Goal: Complete application form

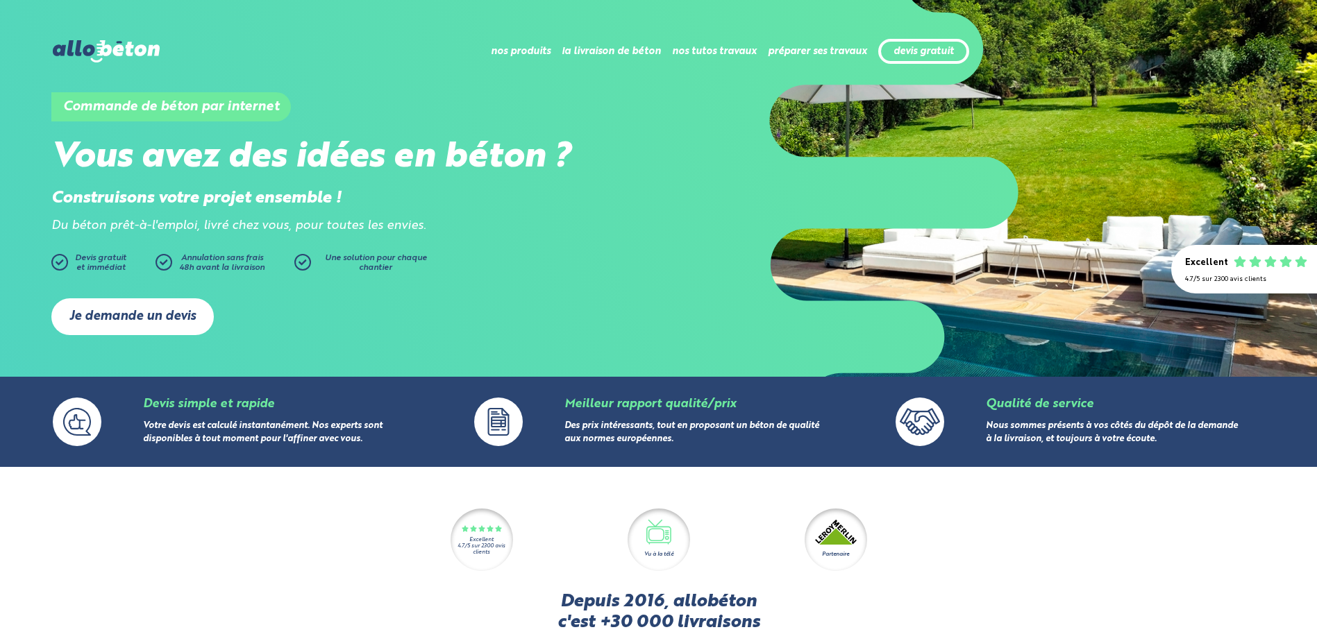
click at [149, 319] on link "Je demande un devis" at bounding box center [132, 316] width 162 height 37
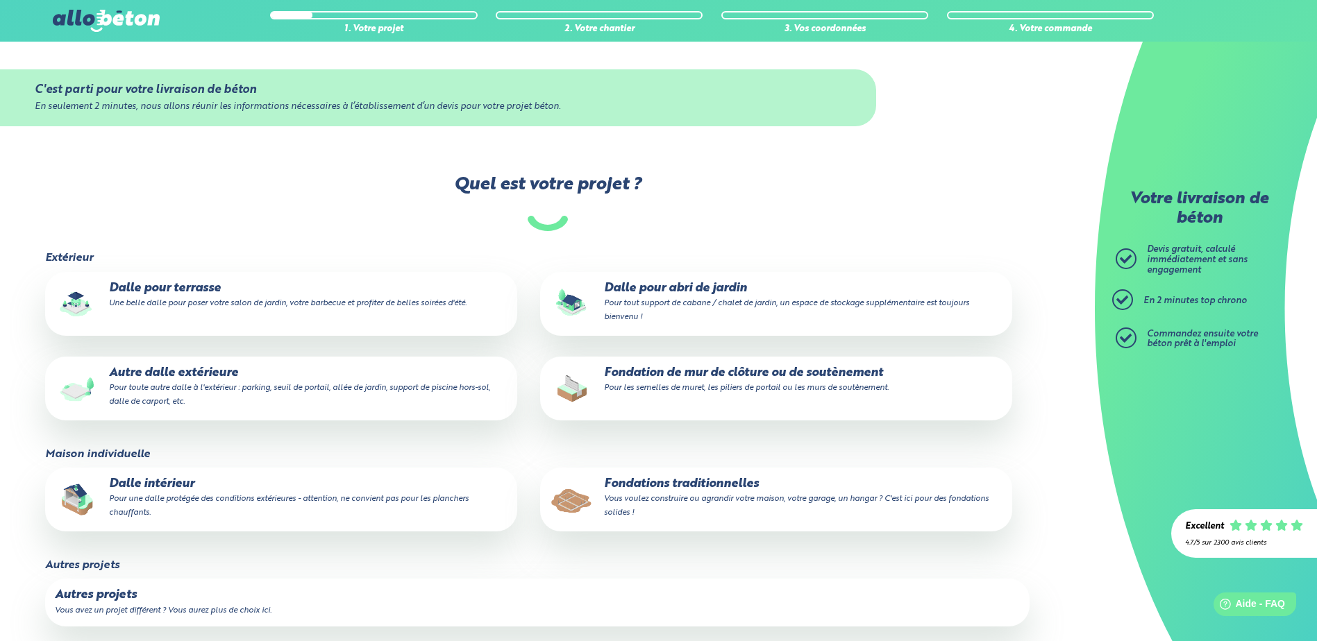
click at [178, 293] on p "Dalle pour terrasse Une belle dalle pour poser votre salon de jardin, votre bar…" at bounding box center [281, 296] width 453 height 28
click at [0, 0] on input "Dalle pour terrasse Une belle dalle pour poser votre salon de jardin, votre bar…" at bounding box center [0, 0] width 0 height 0
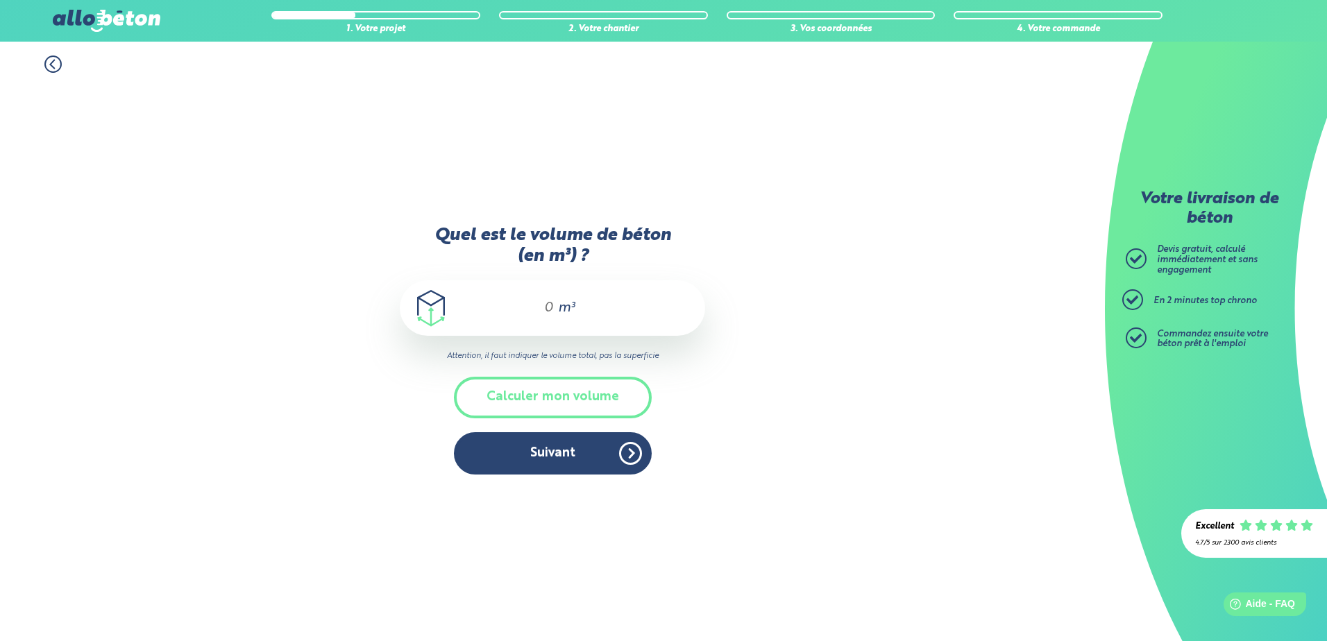
click at [49, 69] on icon at bounding box center [52, 64] width 17 height 17
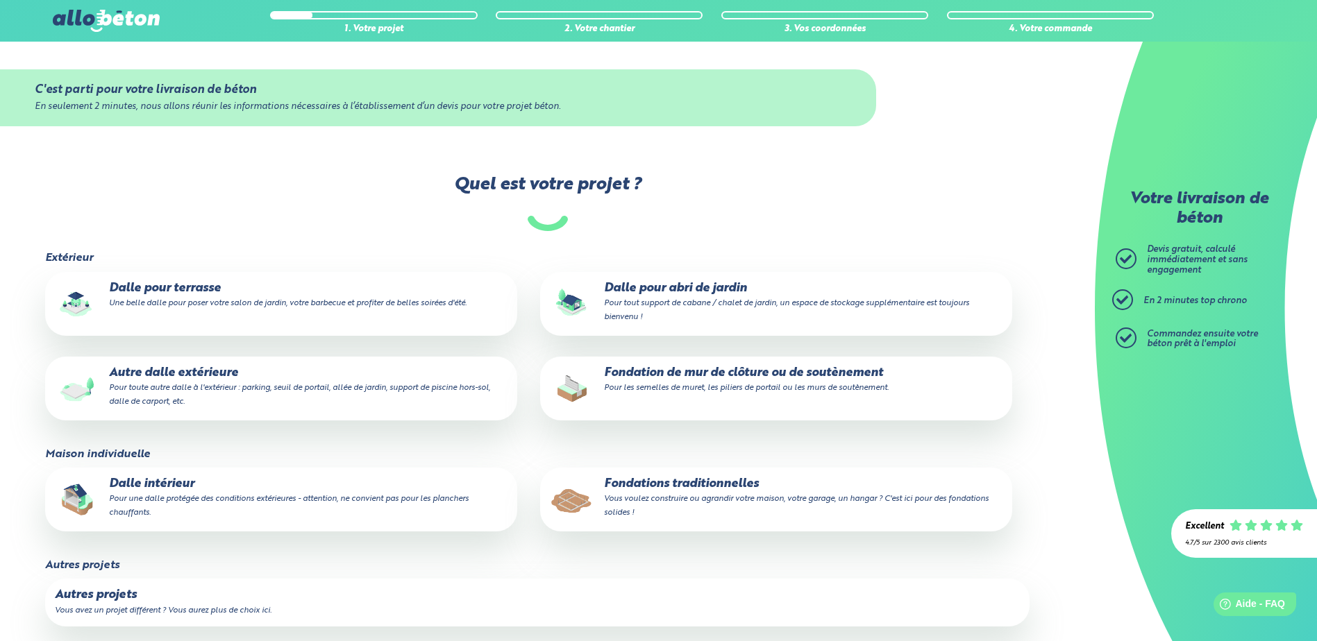
click at [691, 308] on small "Pour tout support de cabane / chalet de jardin, un espace de stockage supplémen…" at bounding box center [786, 310] width 365 height 22
click at [0, 0] on input "Dalle pour abri de jardin Pour tout support de cabane / chalet de jardin, un es…" at bounding box center [0, 0] width 0 height 0
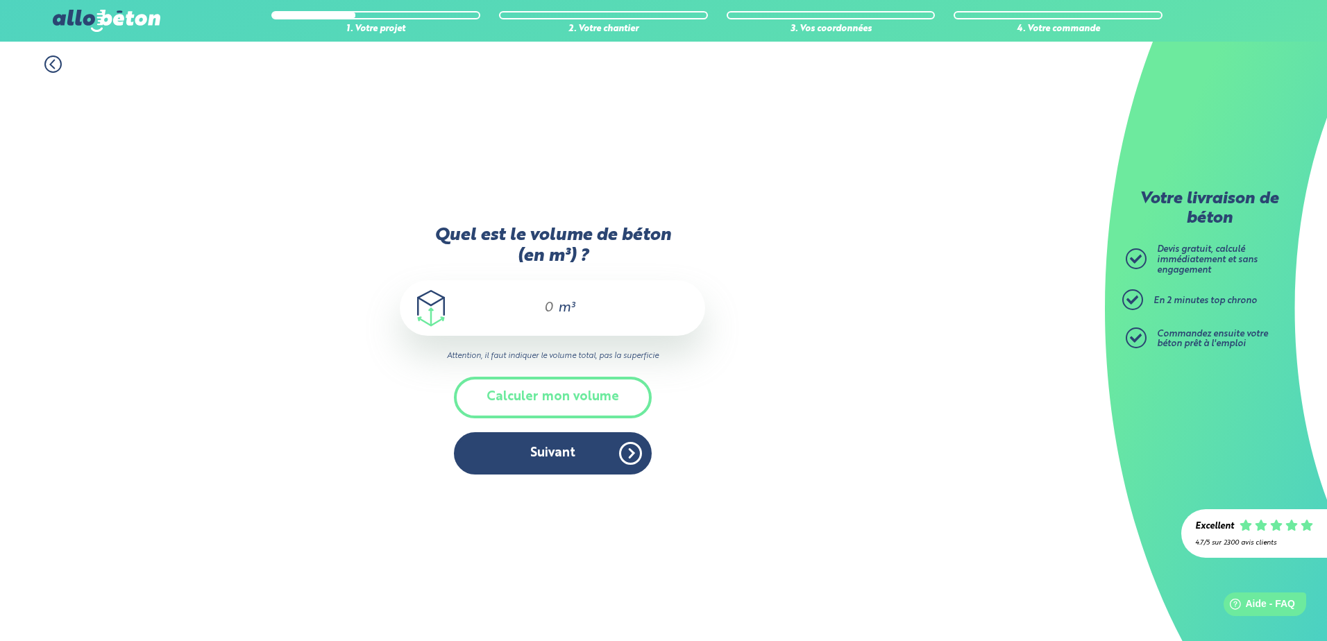
click at [555, 312] on div "m³" at bounding box center [552, 308] width 305 height 56
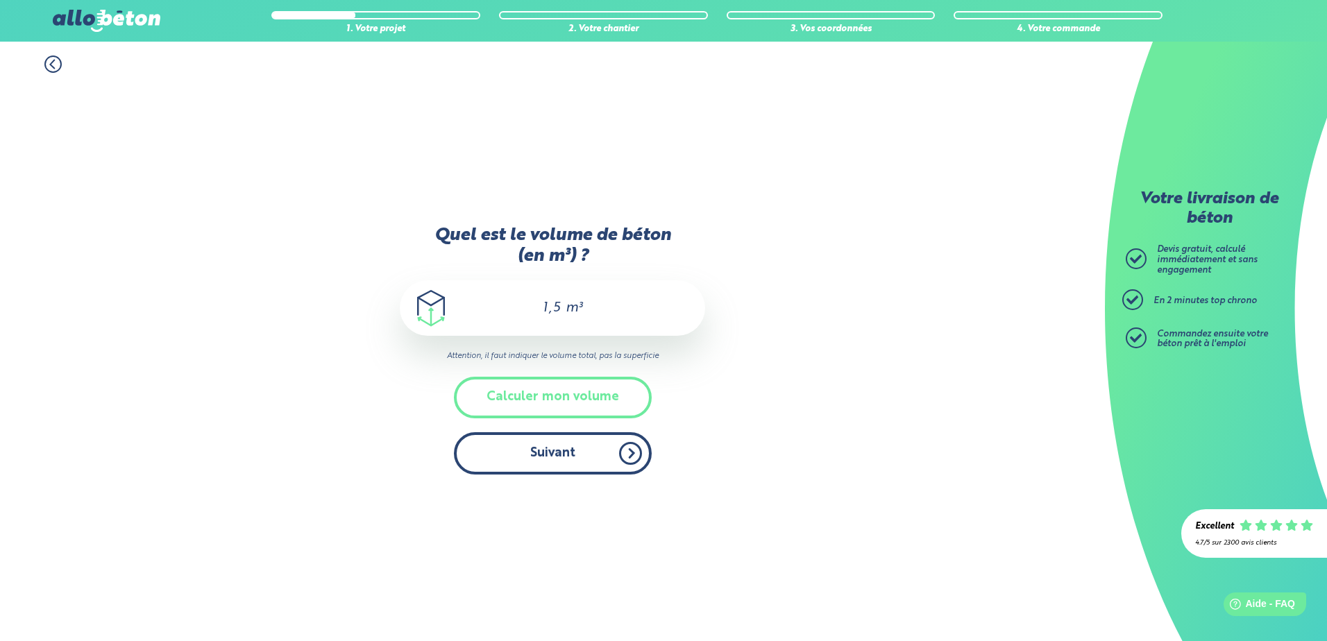
type input "1,5"
click at [562, 439] on button "Suivant" at bounding box center [553, 453] width 198 height 42
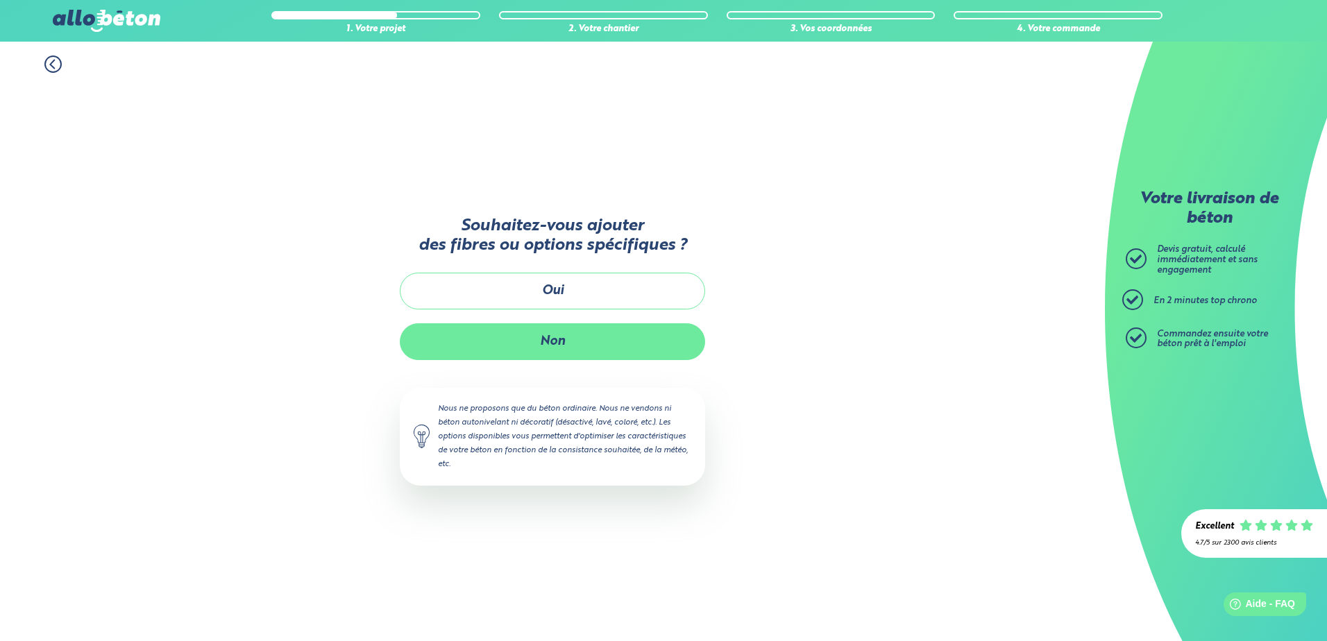
click at [560, 335] on button "Non" at bounding box center [552, 341] width 305 height 37
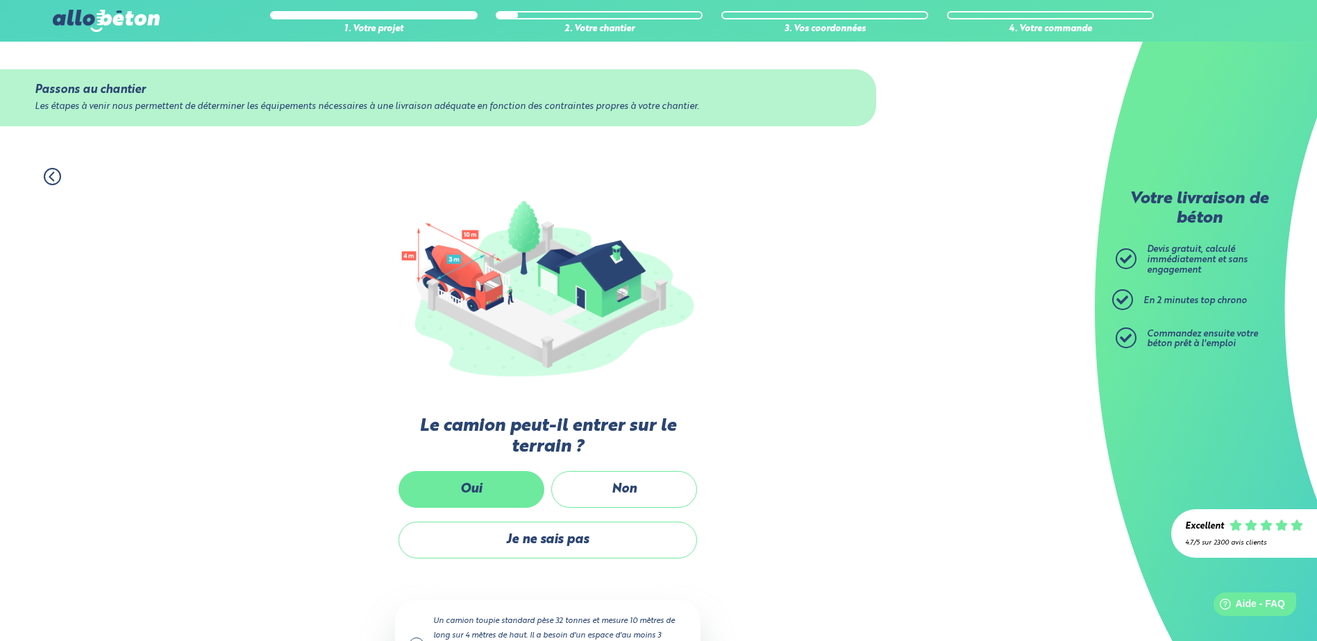
click at [508, 495] on label "Oui" at bounding box center [471, 489] width 146 height 37
click at [0, 0] on input "Oui" at bounding box center [0, 0] width 0 height 0
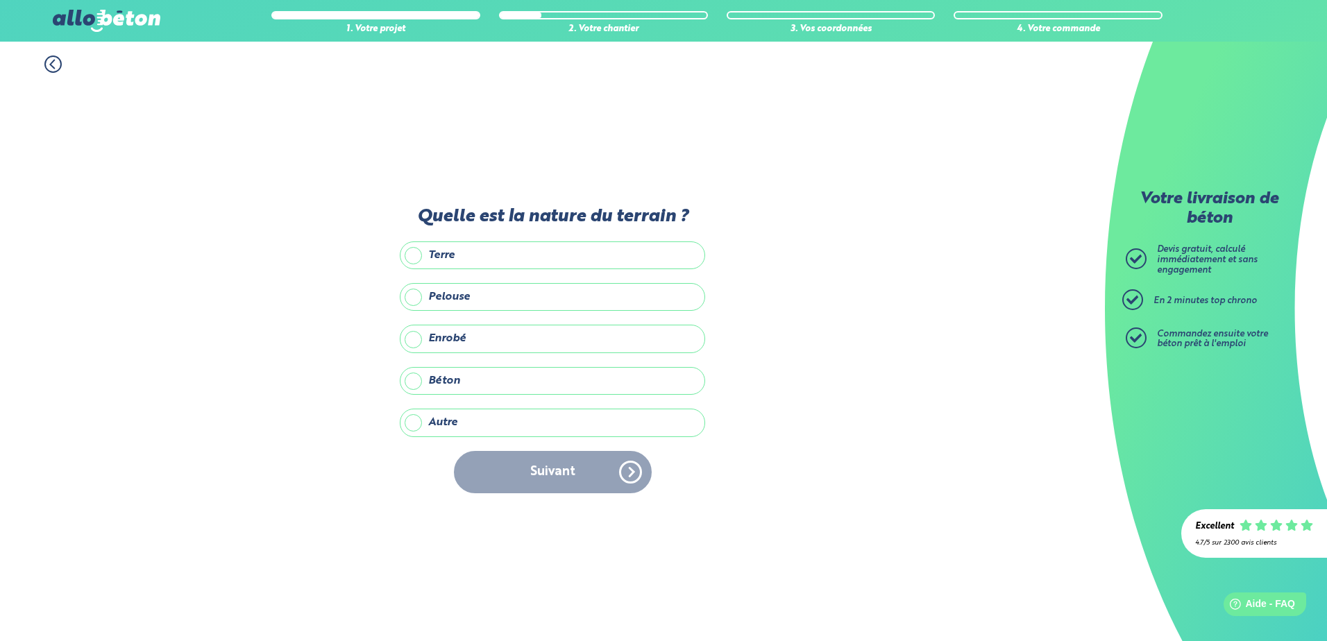
click at [436, 386] on label "Béton" at bounding box center [552, 381] width 305 height 28
click at [0, 0] on input "Béton" at bounding box center [0, 0] width 0 height 0
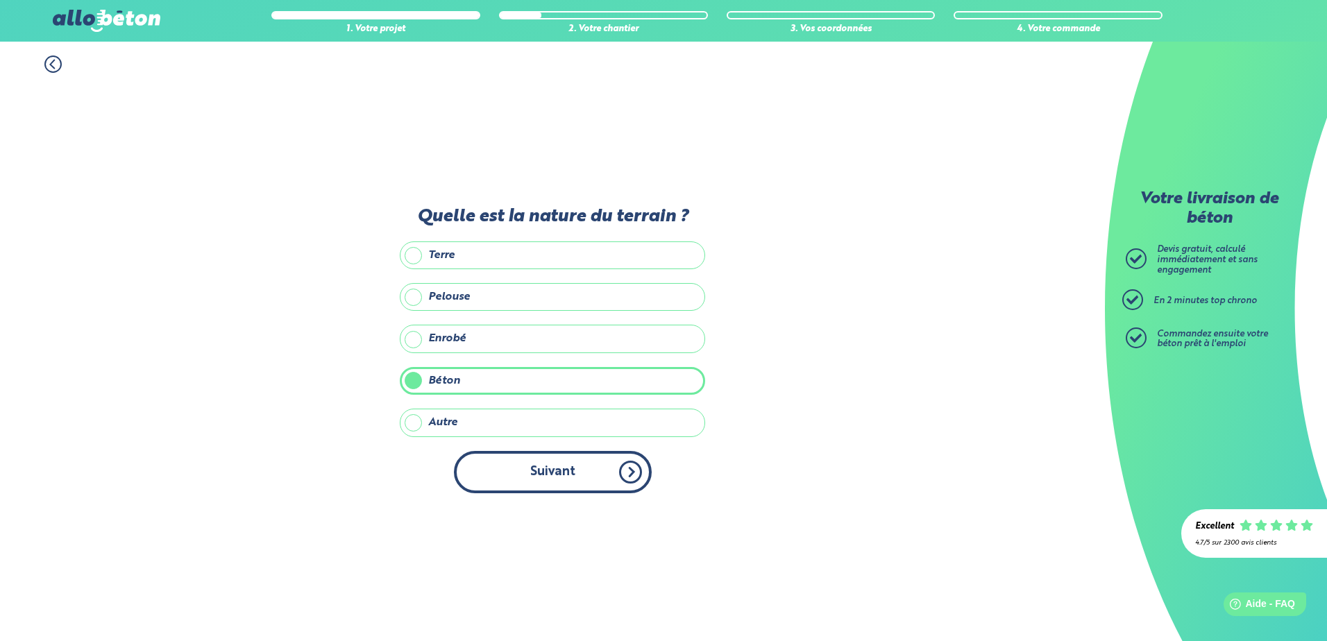
click at [542, 473] on button "Suivant" at bounding box center [553, 472] width 198 height 42
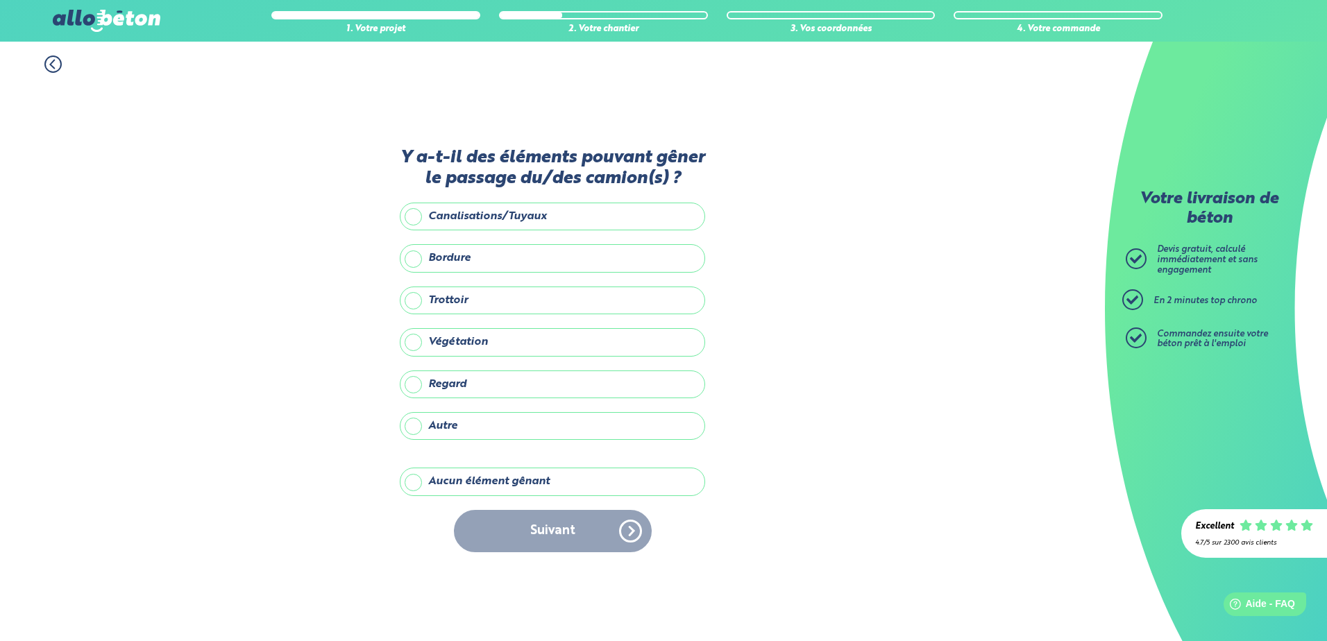
click at [482, 478] on label "Aucun élément gênant" at bounding box center [552, 482] width 305 height 28
click at [0, 0] on input "Aucun élément gênant" at bounding box center [0, 0] width 0 height 0
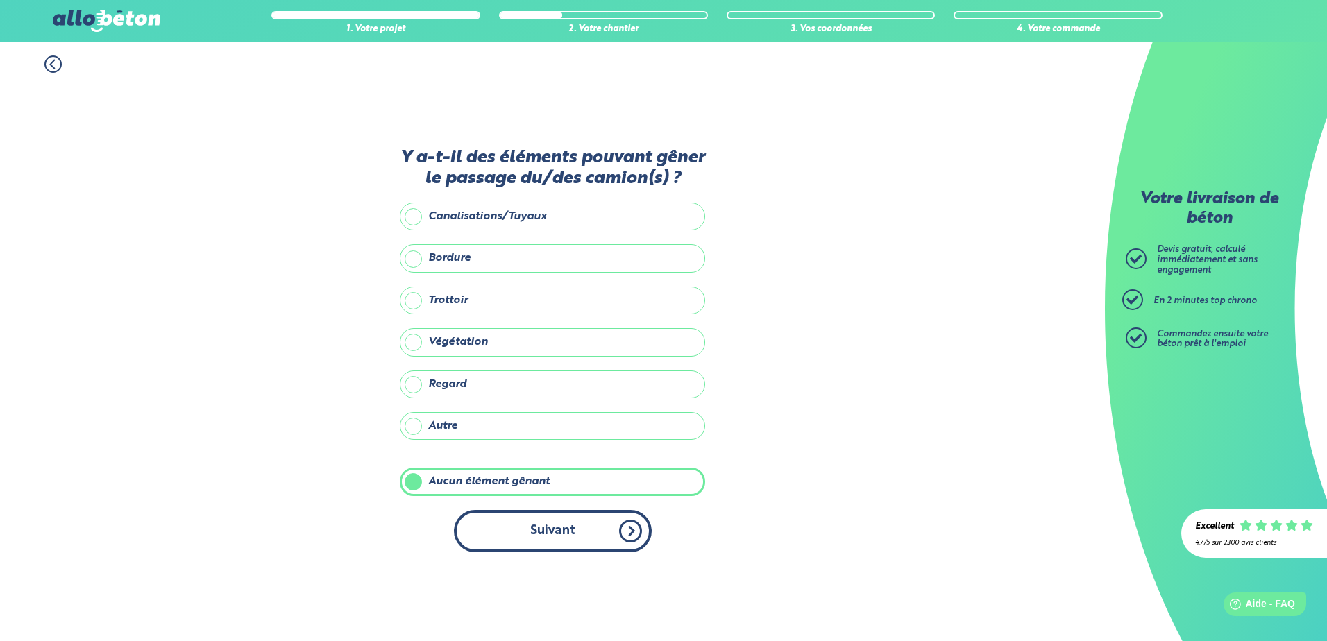
click at [516, 530] on button "Suivant" at bounding box center [553, 531] width 198 height 42
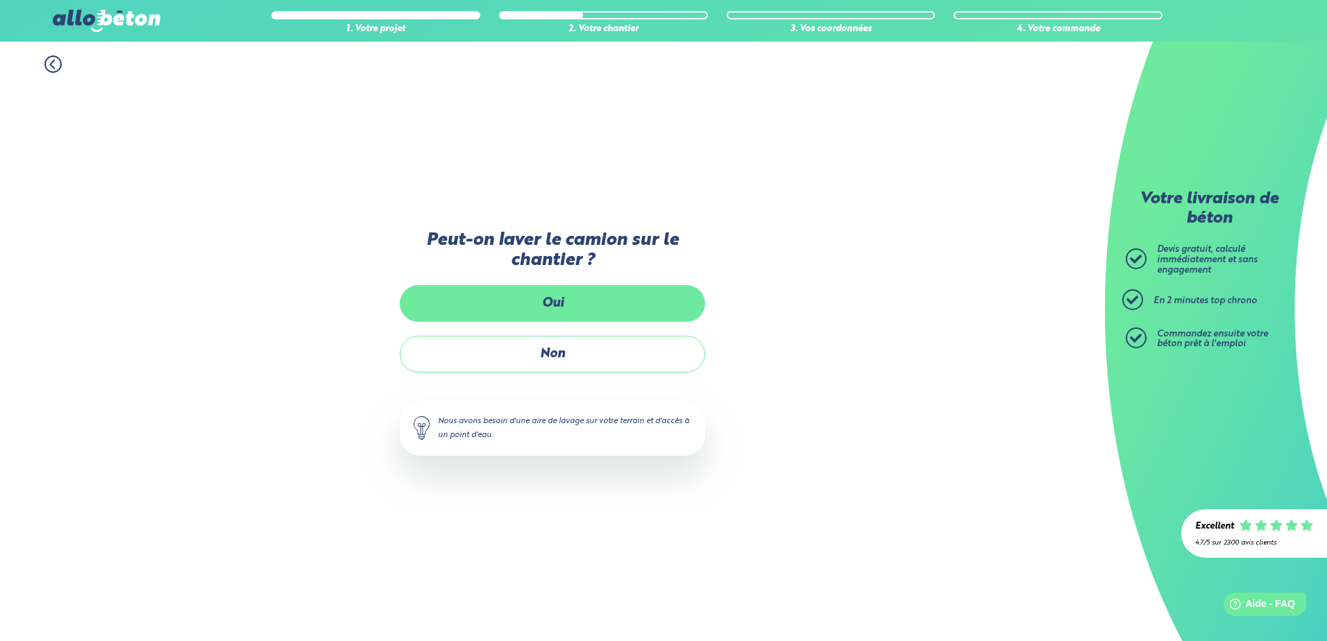
click at [550, 304] on label "Oui" at bounding box center [552, 303] width 305 height 37
click at [0, 0] on input "Oui" at bounding box center [0, 0] width 0 height 0
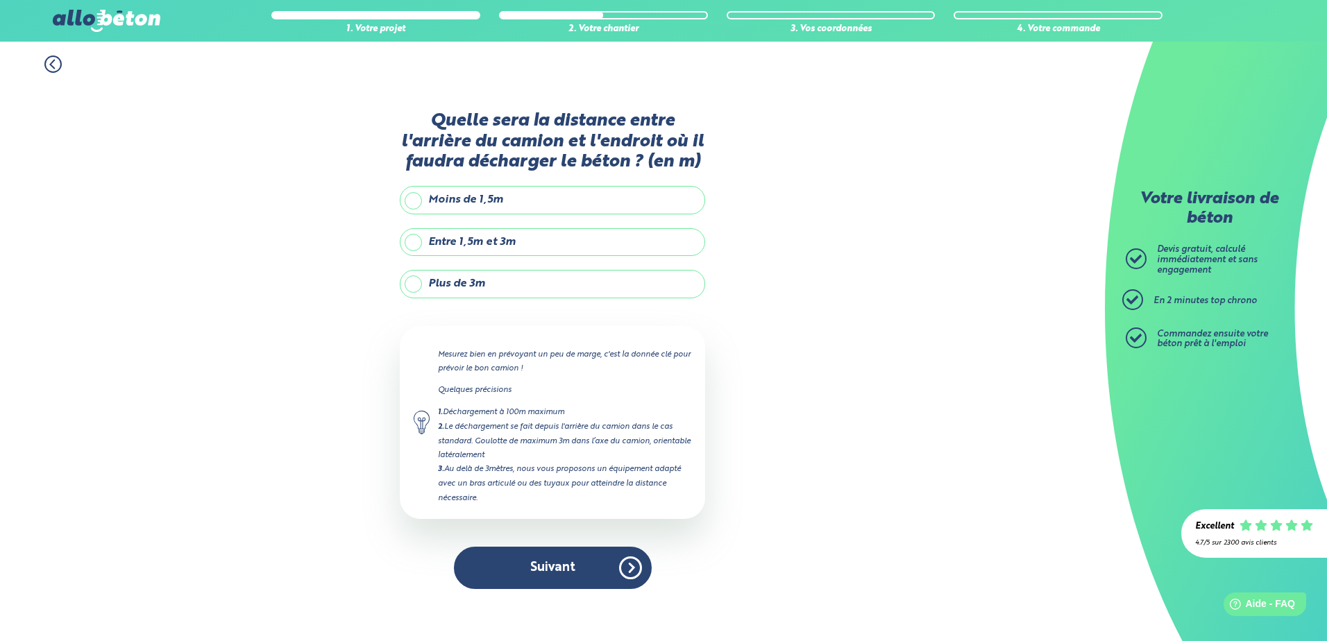
click at [457, 280] on label "Plus de 3m" at bounding box center [552, 284] width 305 height 28
click at [0, 0] on input "Plus de 3m" at bounding box center [0, 0] width 0 height 0
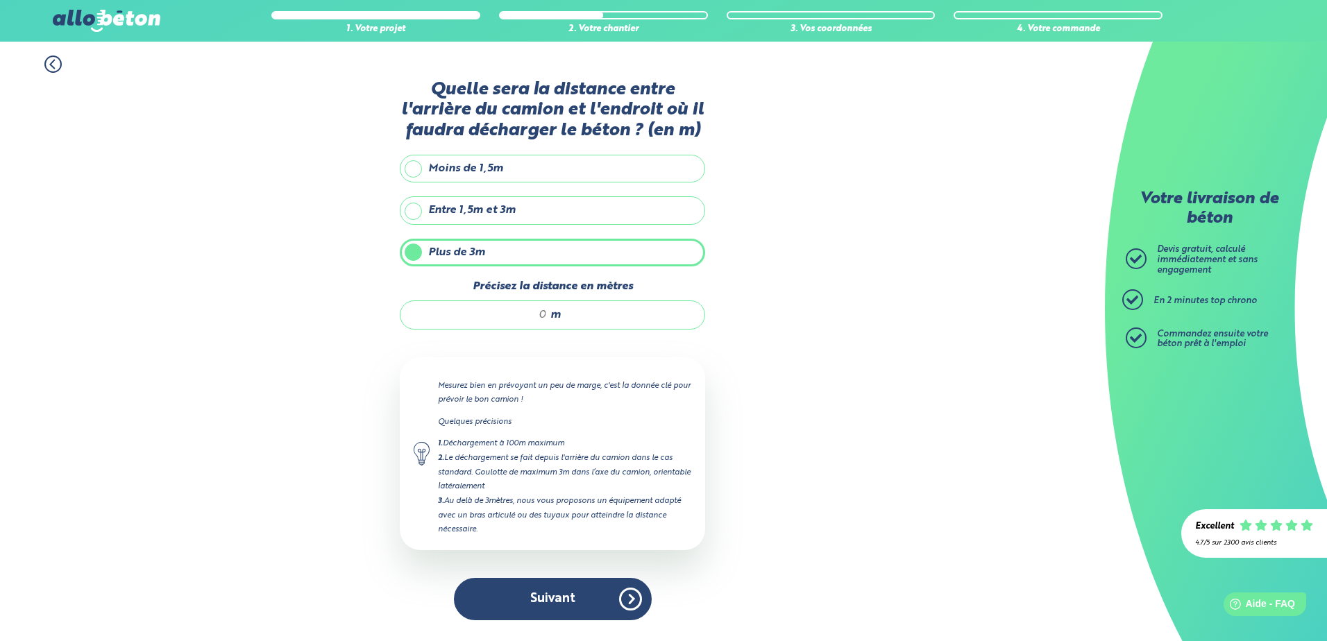
click at [539, 314] on input "Précisez la distance en mètres" at bounding box center [480, 315] width 133 height 14
type input "20"
click at [564, 607] on button "Suivant" at bounding box center [553, 599] width 198 height 42
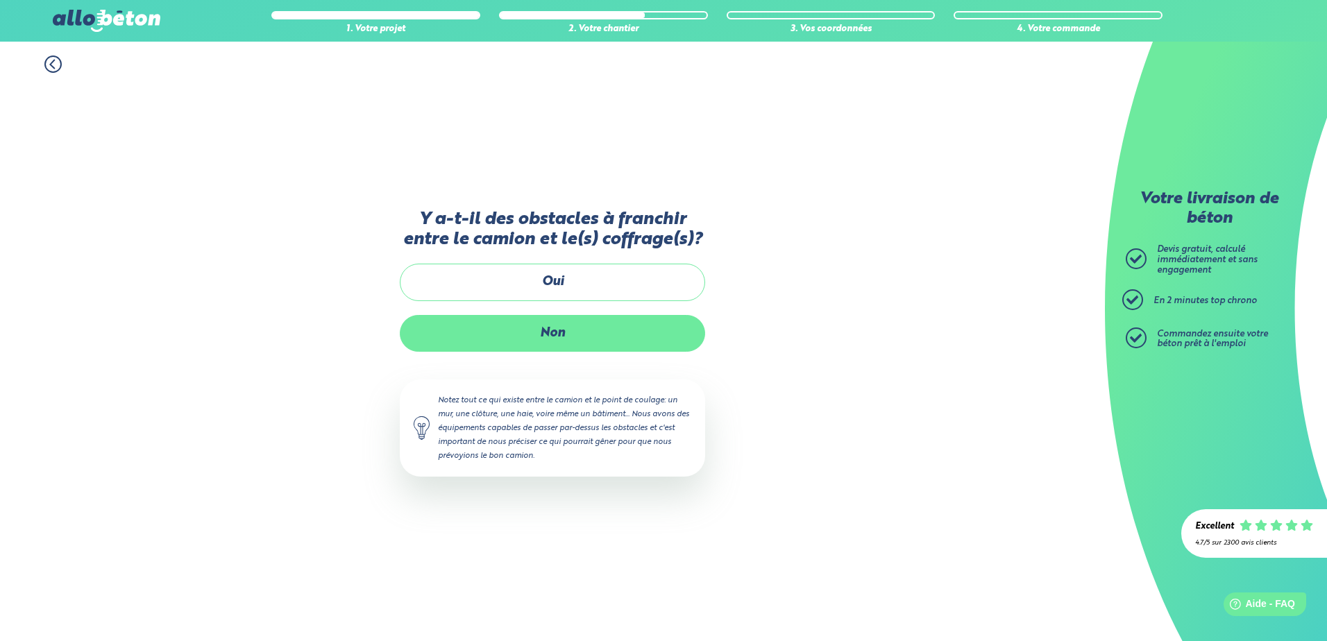
click at [555, 339] on label "Non" at bounding box center [552, 333] width 305 height 37
click at [0, 0] on input "Non" at bounding box center [0, 0] width 0 height 0
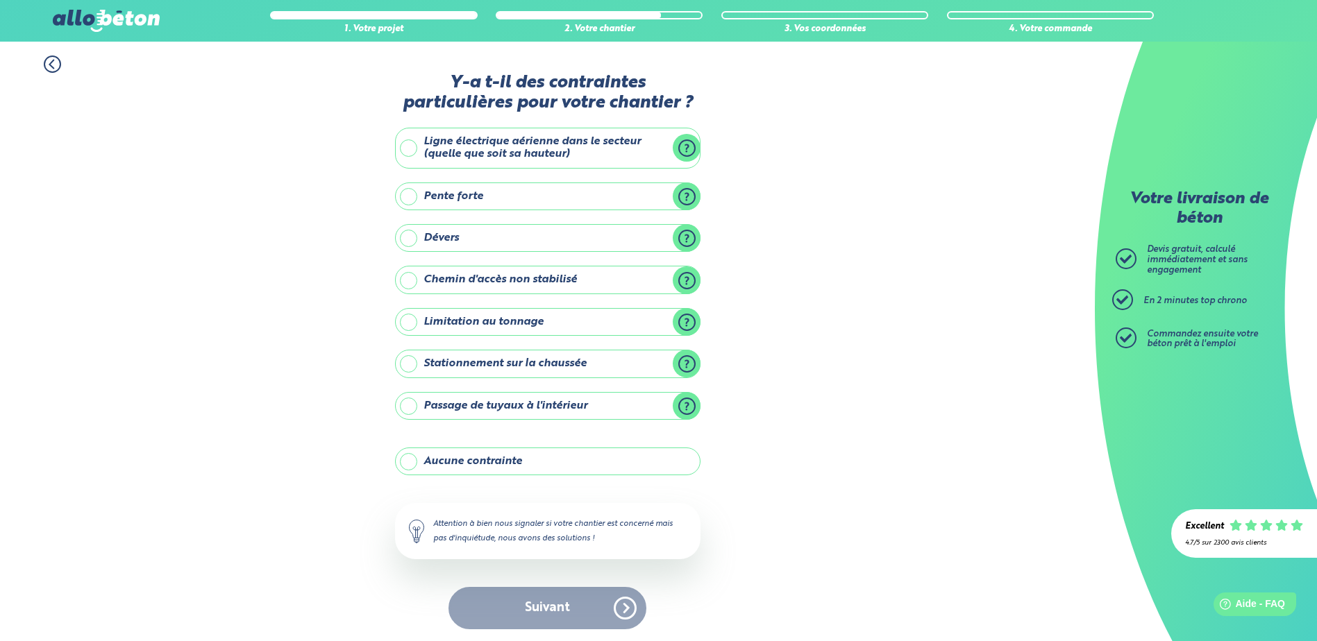
click at [455, 463] on label "Aucune contrainte" at bounding box center [547, 462] width 305 height 28
click at [0, 0] on input "Aucune contrainte" at bounding box center [0, 0] width 0 height 0
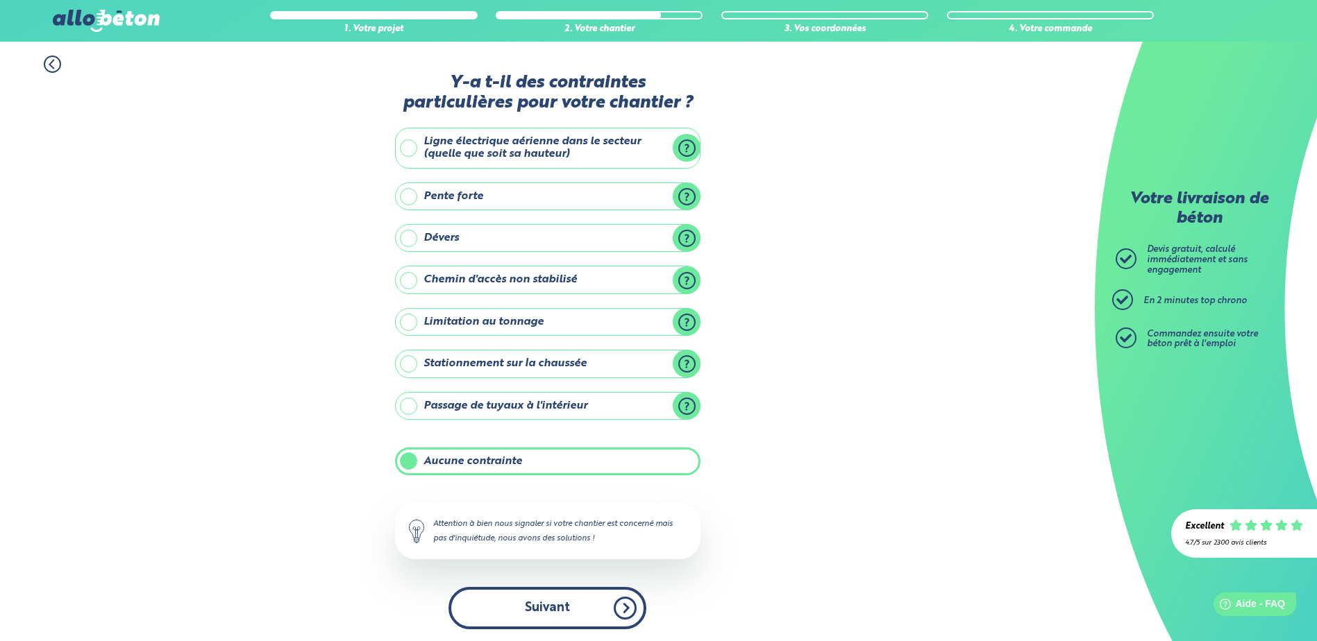
click at [564, 615] on button "Suivant" at bounding box center [547, 608] width 198 height 42
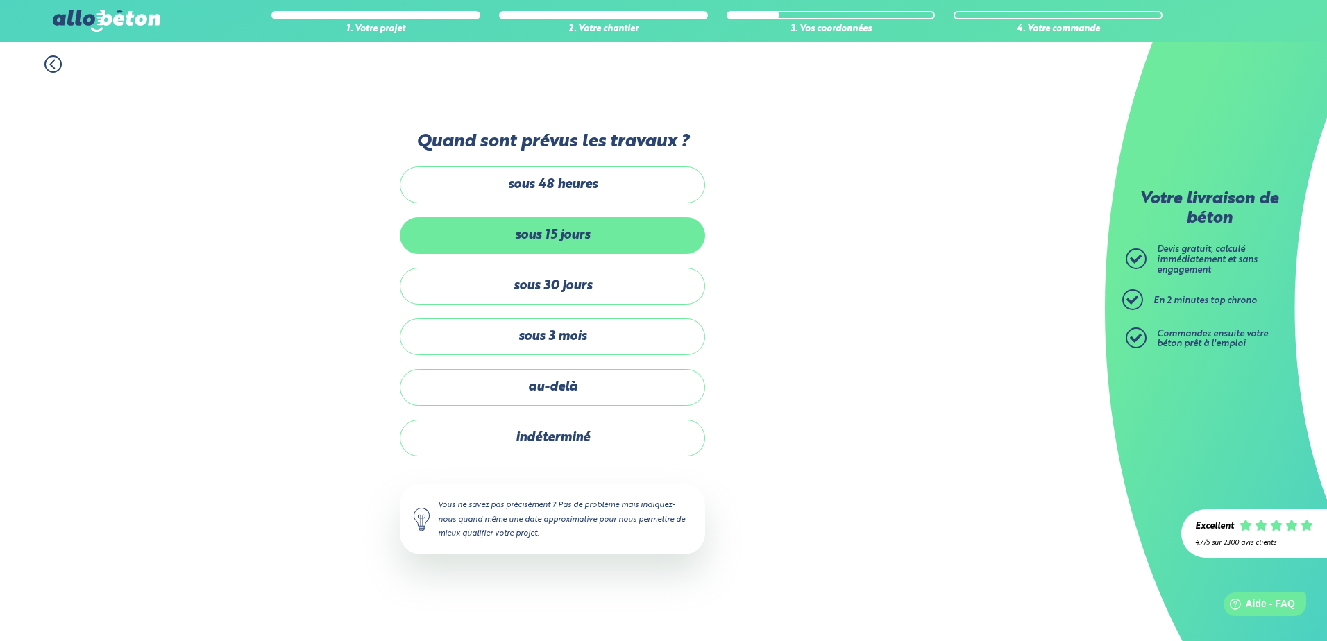
click at [548, 238] on label "sous 15 jours" at bounding box center [552, 235] width 305 height 37
click at [0, 0] on input "sous 15 jours" at bounding box center [0, 0] width 0 height 0
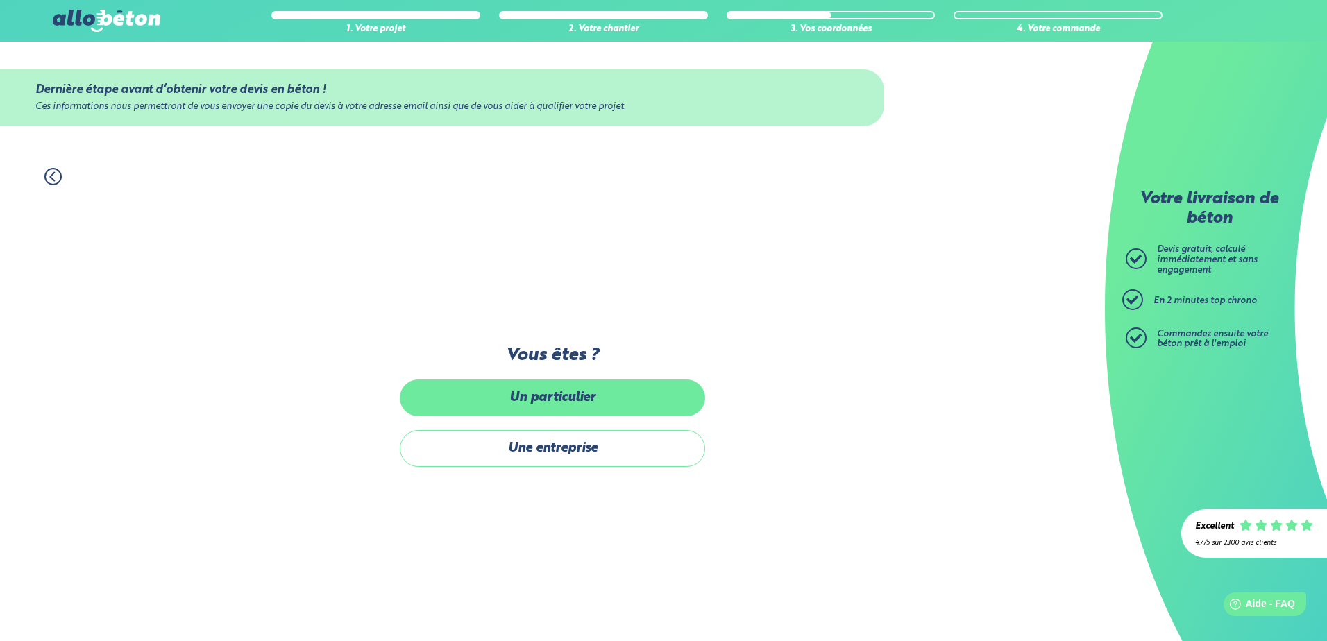
click at [565, 400] on label "Un particulier" at bounding box center [552, 398] width 305 height 37
click at [0, 0] on input "Un particulier" at bounding box center [0, 0] width 0 height 0
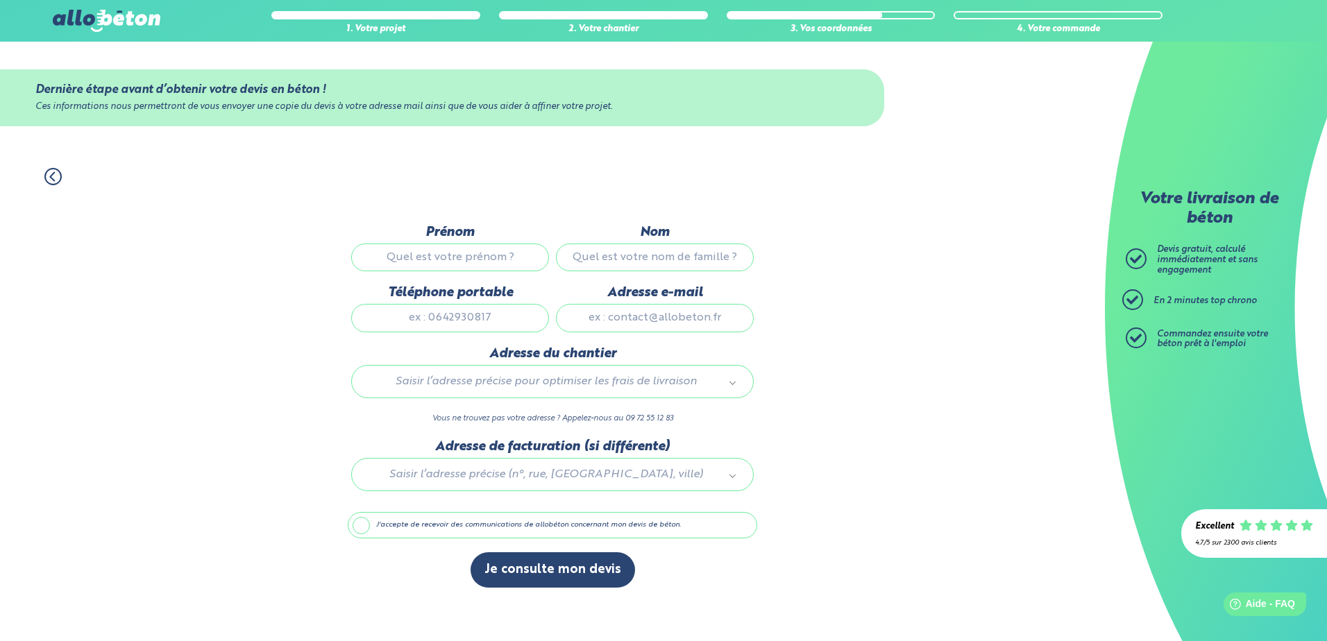
click at [465, 261] on input "Prénom" at bounding box center [450, 258] width 198 height 28
type input "VINCENT"
type input "POITARD"
type input "0663900212"
type input "vincent.poitard@elengy.com"
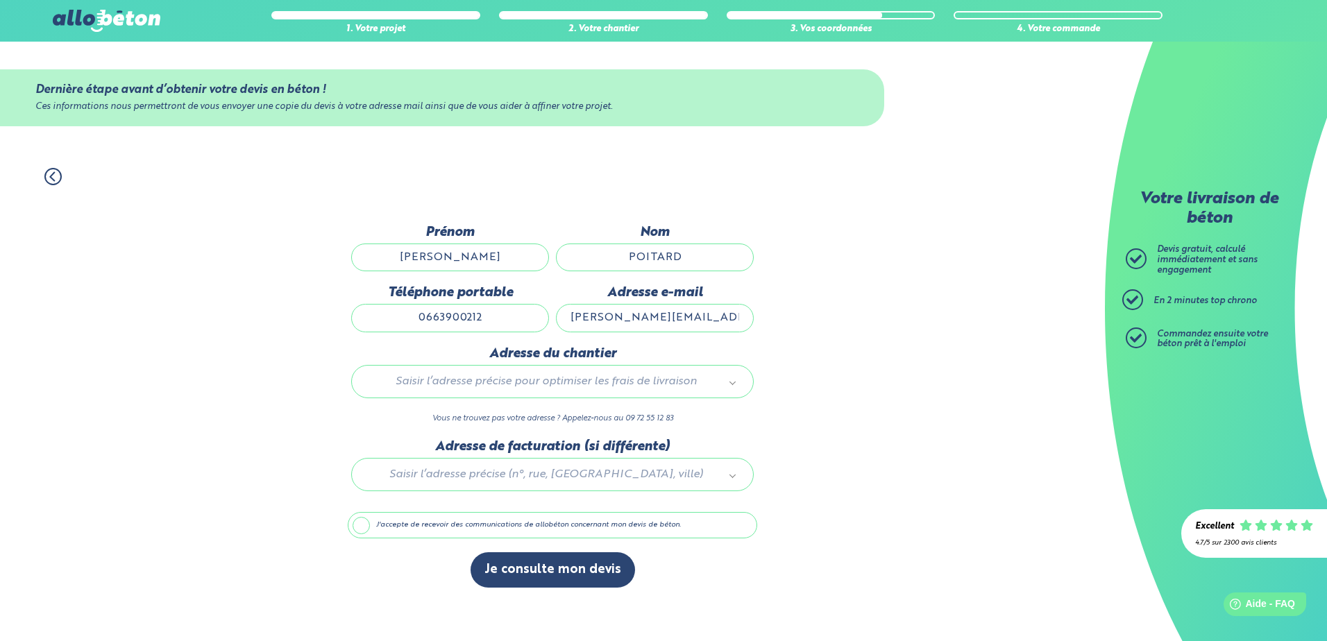
type input "68 bis avenue de Saint Nazaire"
drag, startPoint x: 617, startPoint y: 317, endPoint x: 588, endPoint y: 321, distance: 29.4
click at [588, 321] on input "vincent.poitard@elengy.com" at bounding box center [655, 318] width 198 height 28
click at [653, 320] on input "v.poitard@elengy.com" at bounding box center [655, 318] width 198 height 28
type input "v.poitard@gmail.com"
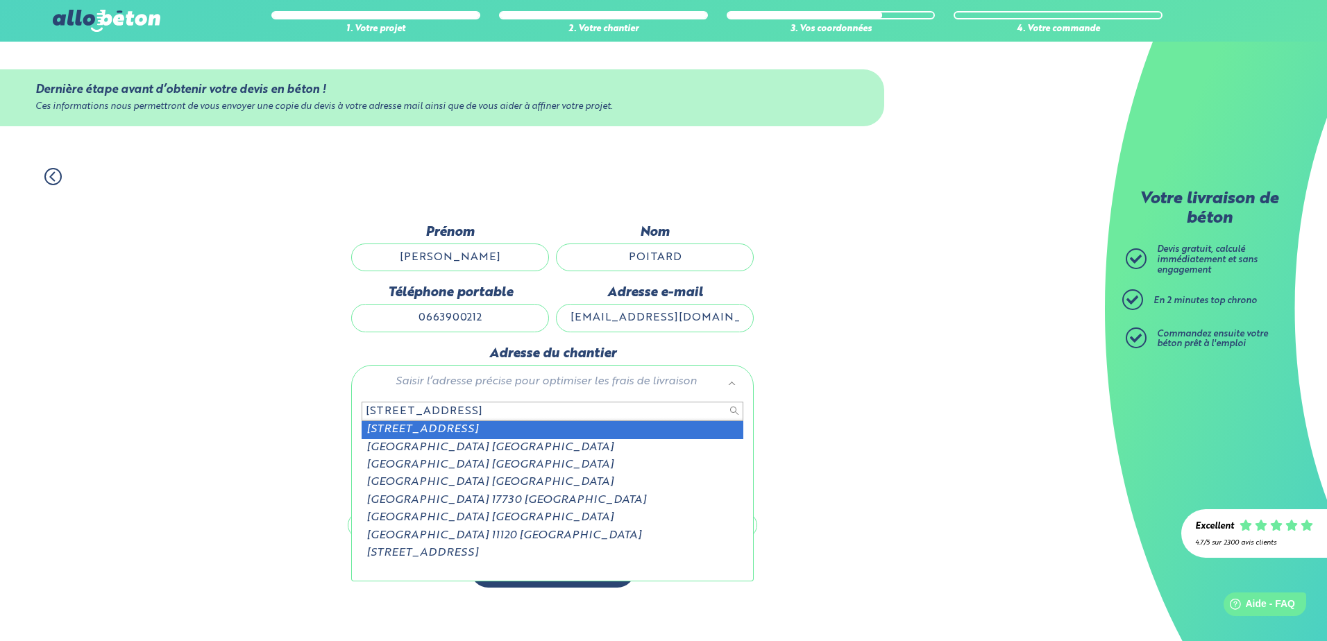
type input "125 avenue de saint nazaire"
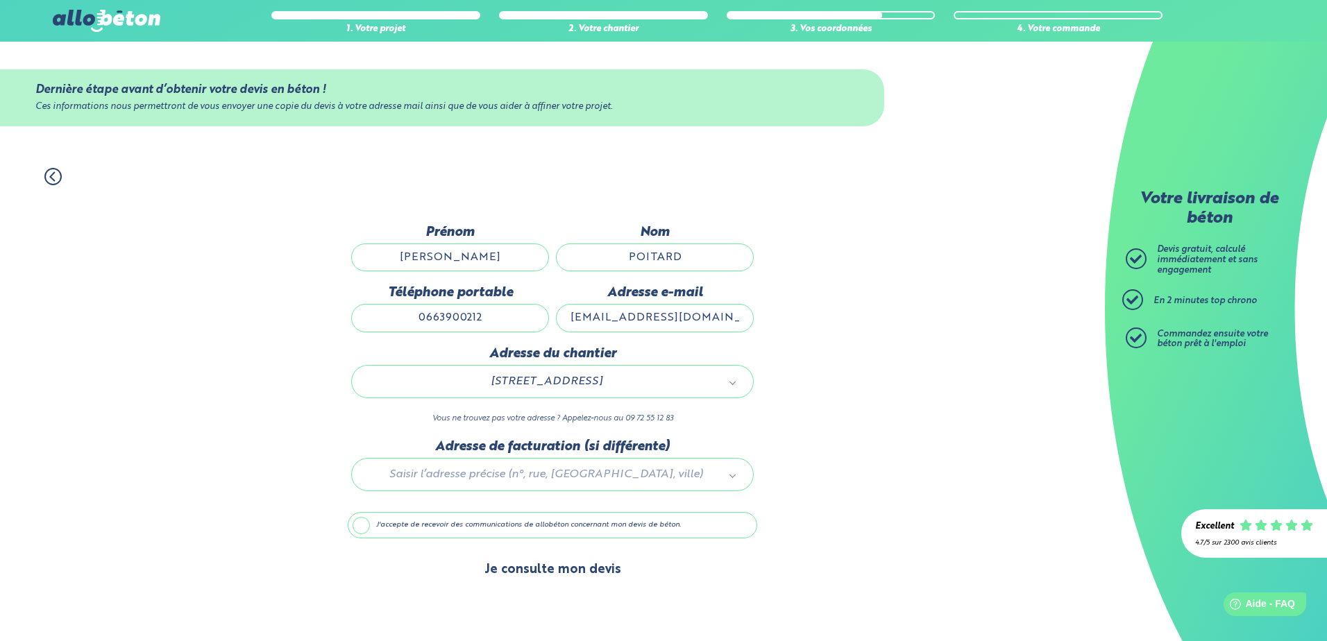
click at [554, 569] on button "Je consulte mon devis" at bounding box center [553, 569] width 164 height 35
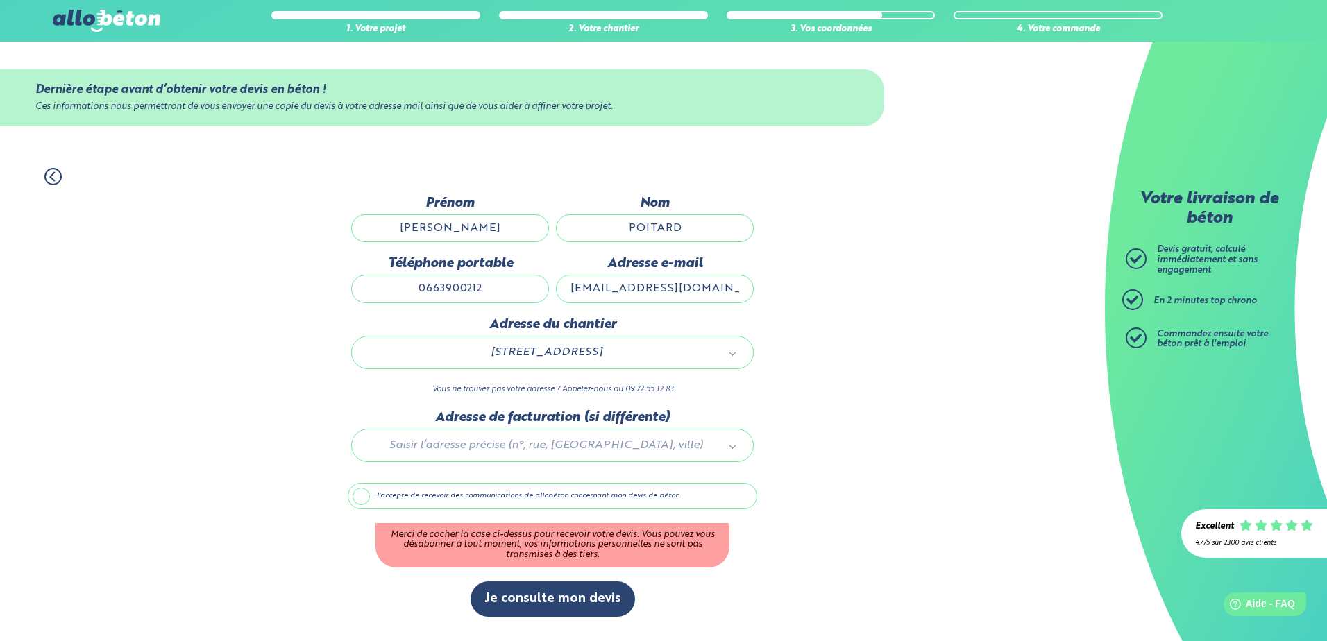
click at [371, 496] on label "J'accepte de recevoir des communications de allobéton concernant mon devis de b…" at bounding box center [553, 496] width 410 height 26
click at [0, 0] on input "J'accepte de recevoir des communications de allobéton concernant mon devis de b…" at bounding box center [0, 0] width 0 height 0
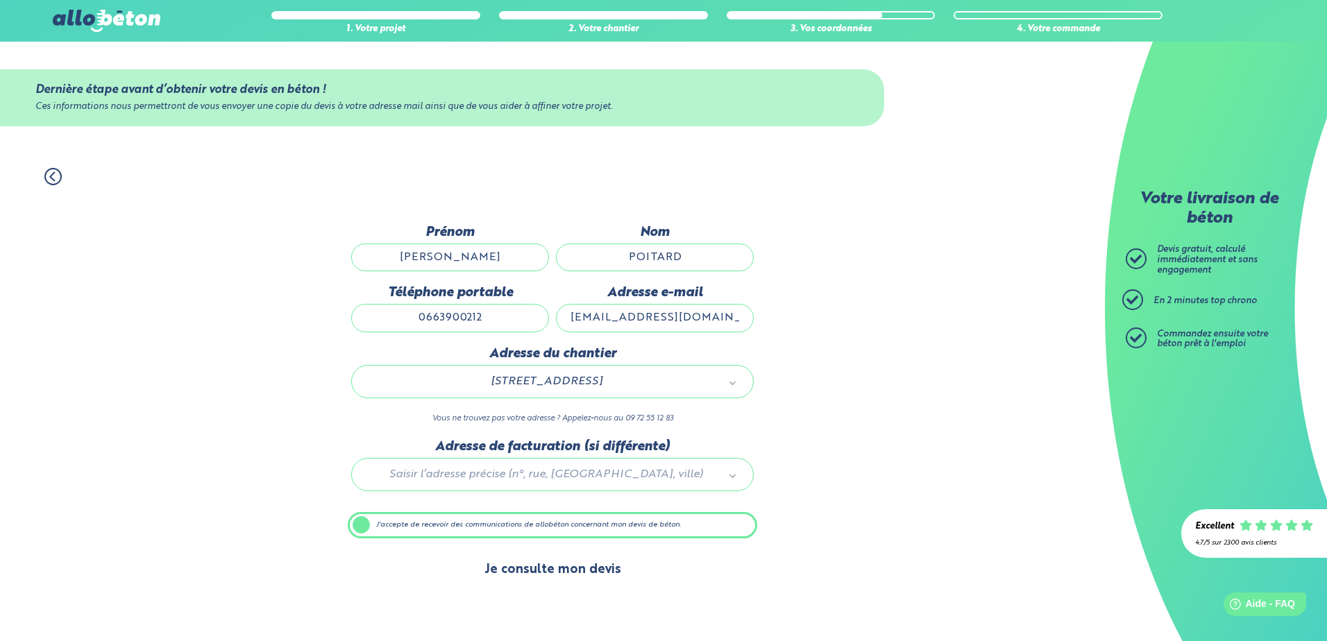
click at [554, 571] on button "Je consulte mon devis" at bounding box center [553, 569] width 164 height 35
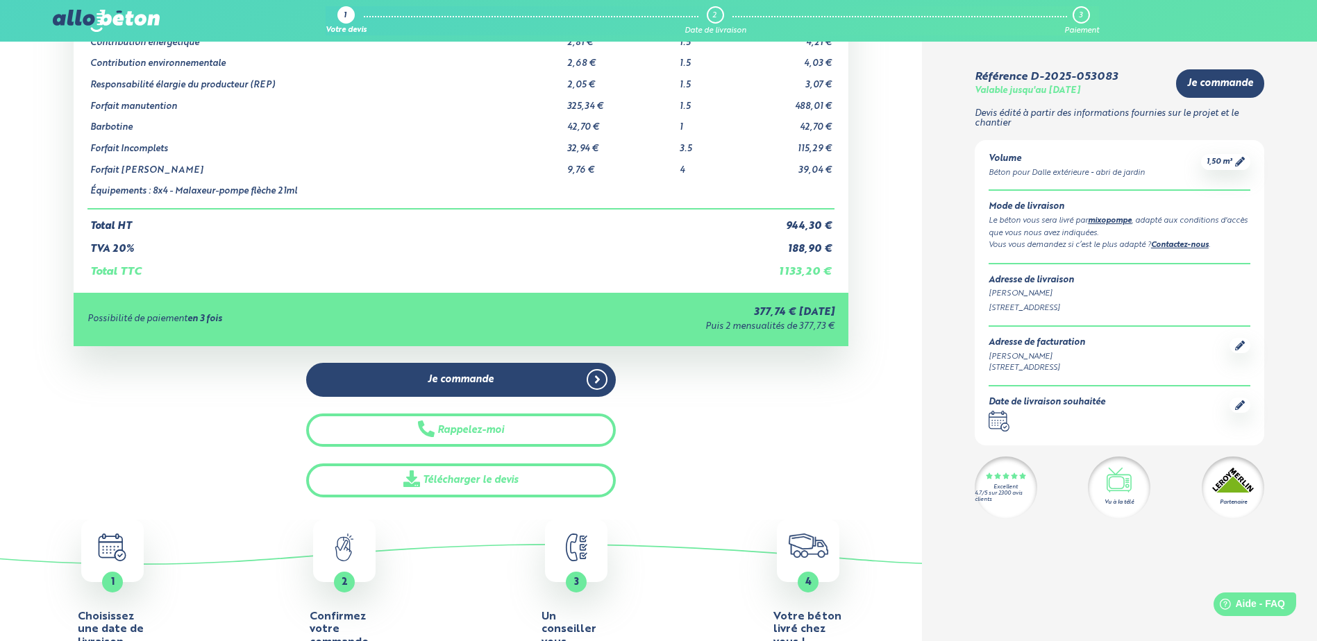
scroll to position [208, 0]
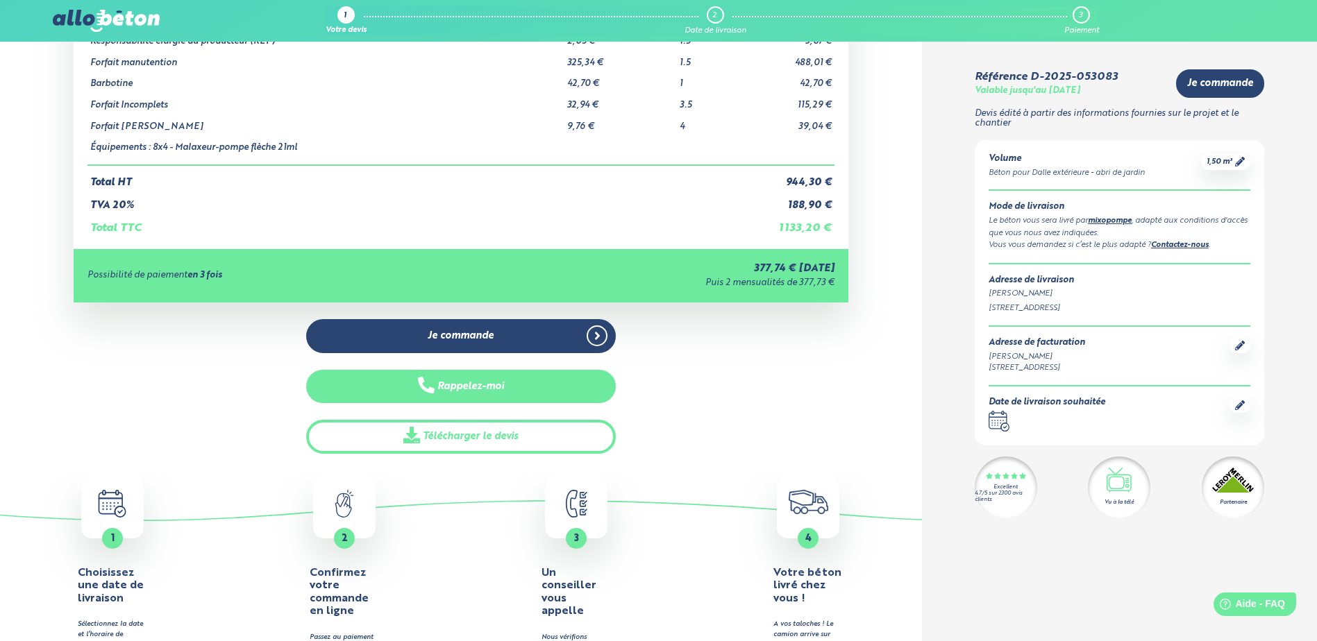
click at [512, 382] on button "Rappelez-moi" at bounding box center [461, 387] width 310 height 34
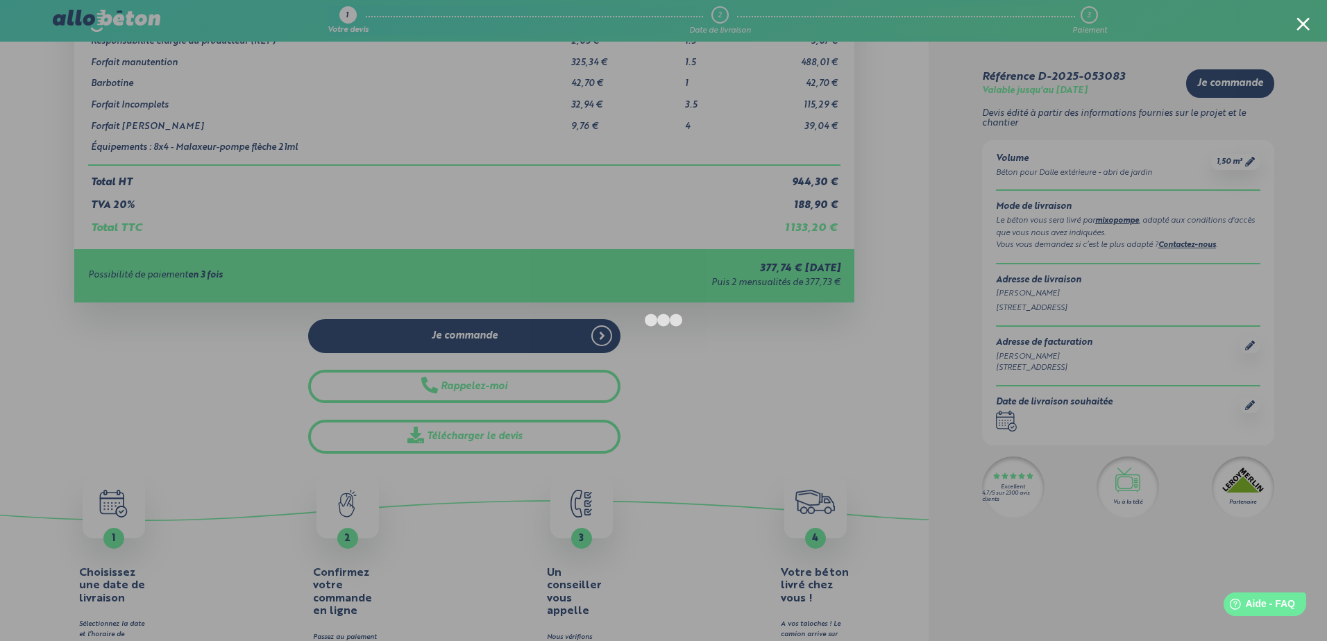
click at [1306, 21] on div at bounding box center [1303, 23] width 13 height 13
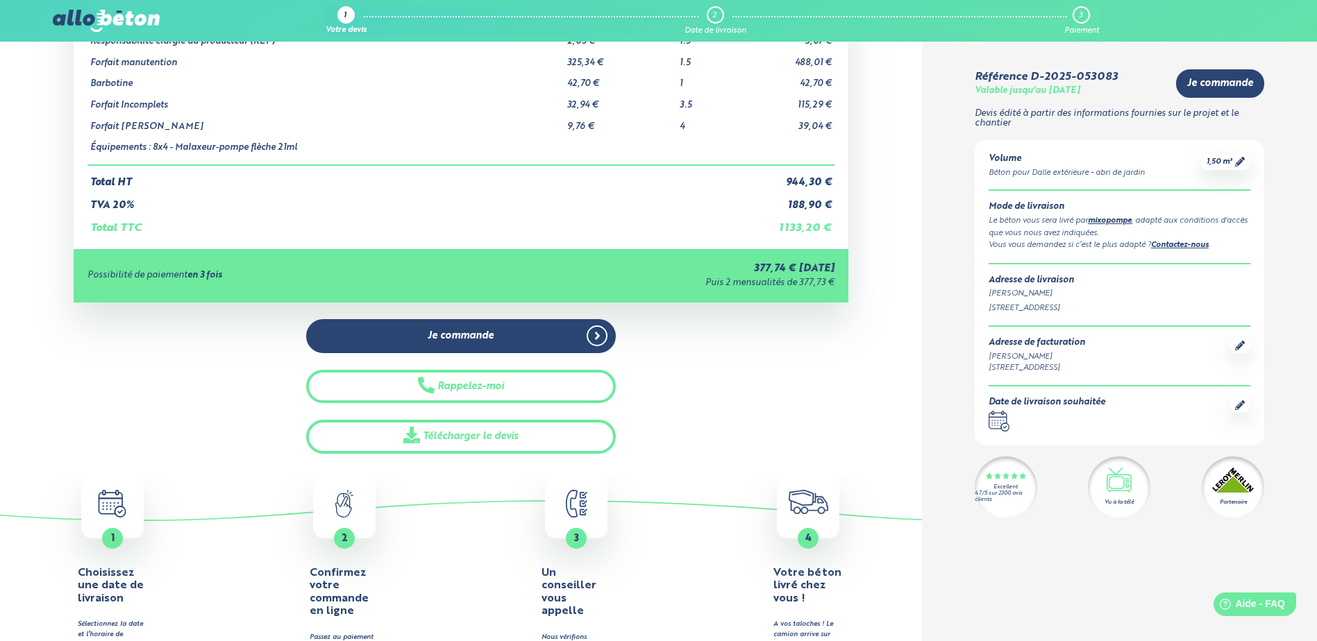
click at [1107, 220] on link "mixopompe" at bounding box center [1110, 221] width 44 height 8
click at [1117, 223] on link "mixopompe" at bounding box center [1110, 221] width 44 height 8
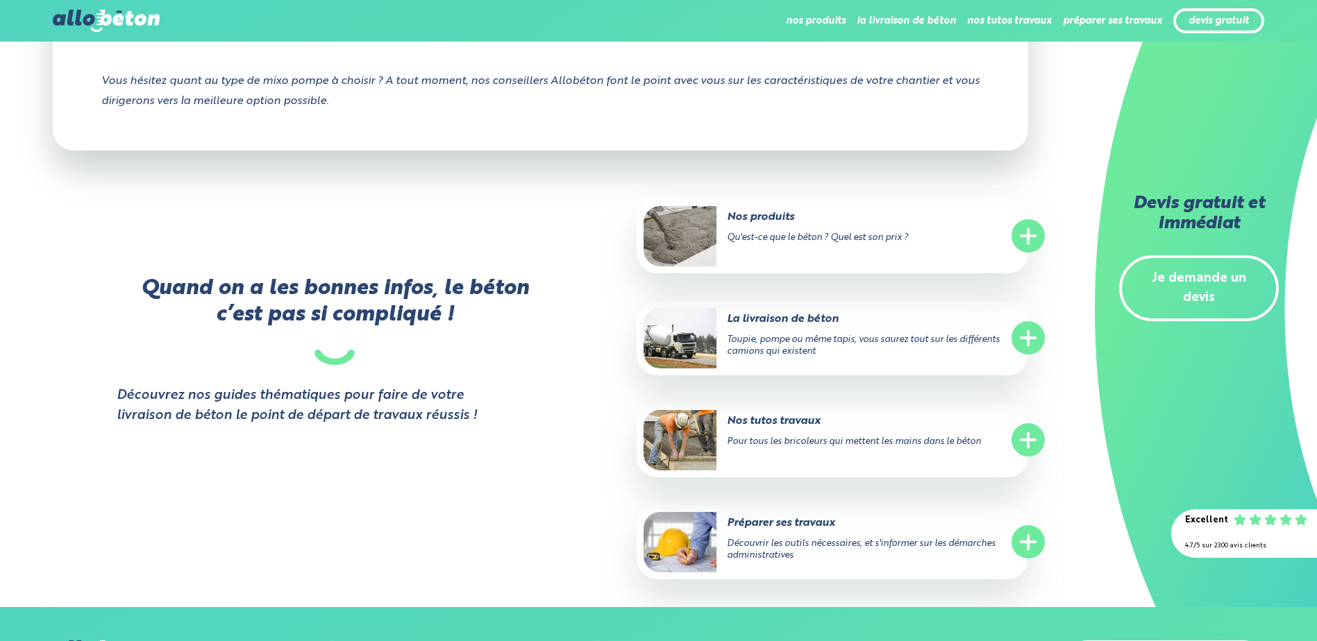
scroll to position [2290, 0]
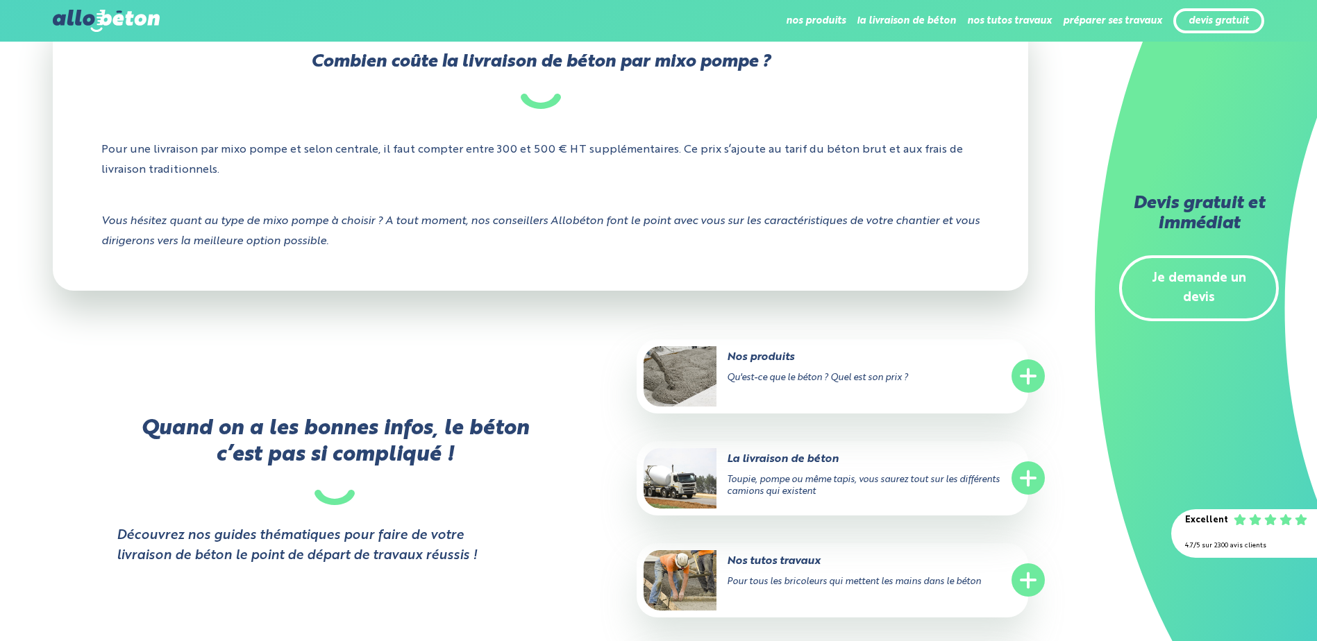
scroll to position [2138, 0]
click at [1028, 480] on circle at bounding box center [1027, 479] width 33 height 33
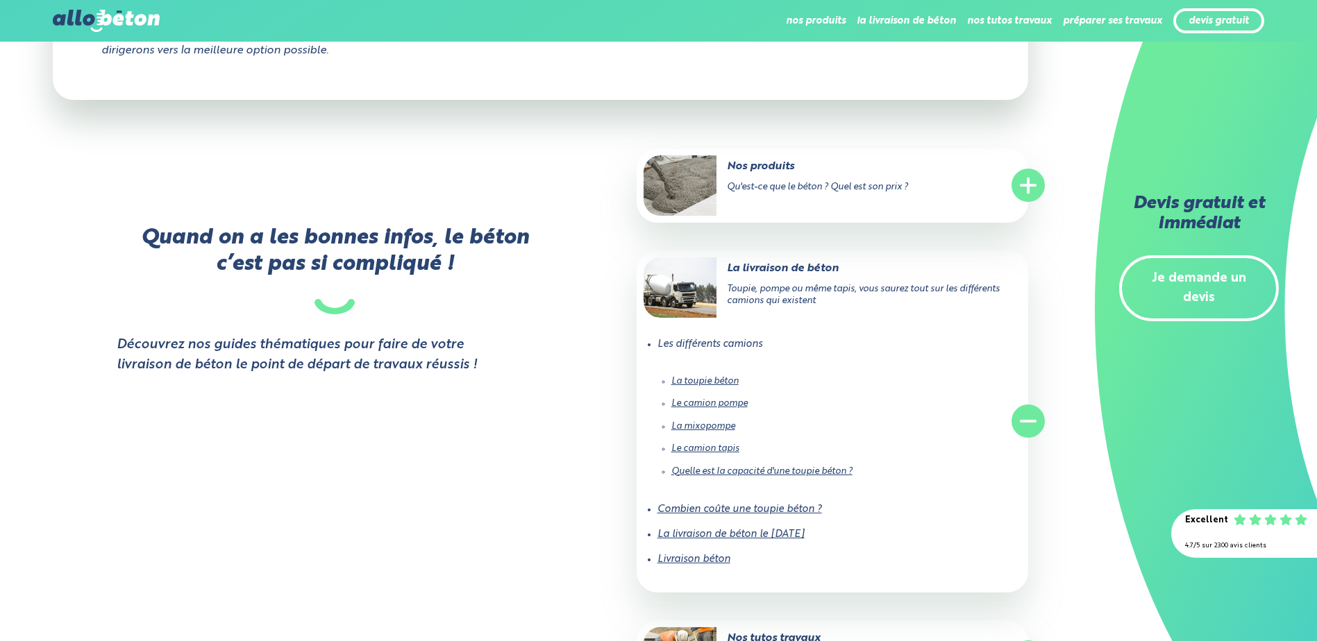
scroll to position [2347, 0]
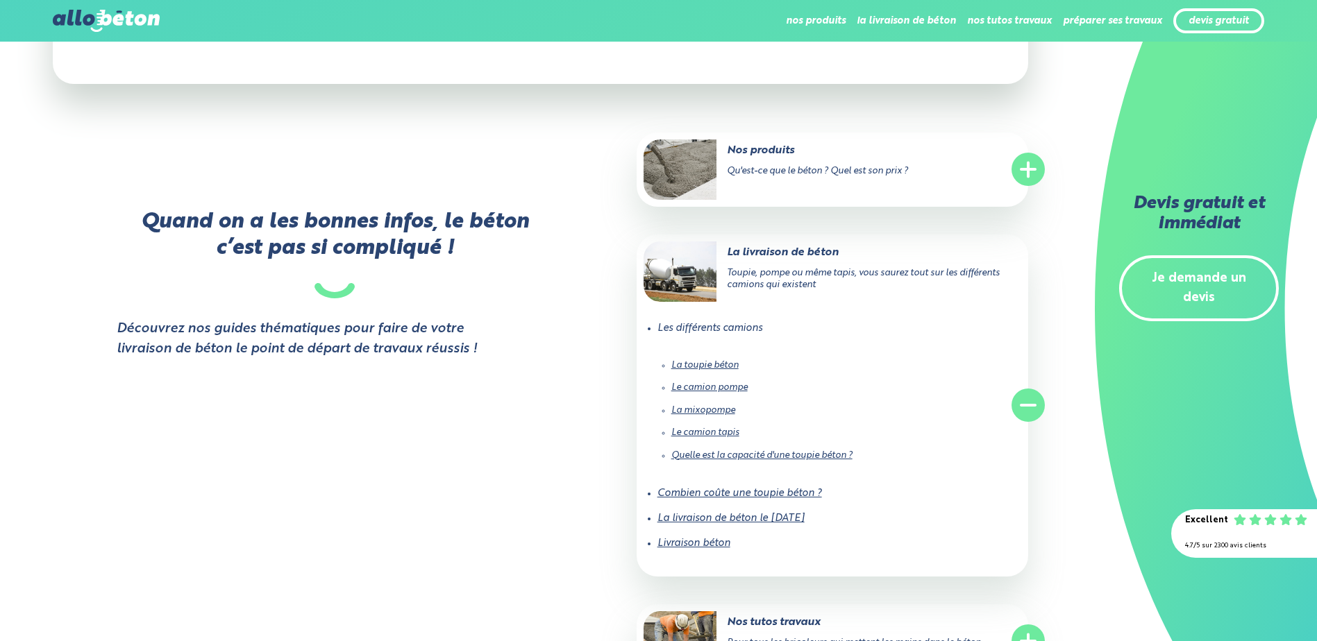
click at [708, 432] on link "Le camion tapis" at bounding box center [705, 432] width 68 height 9
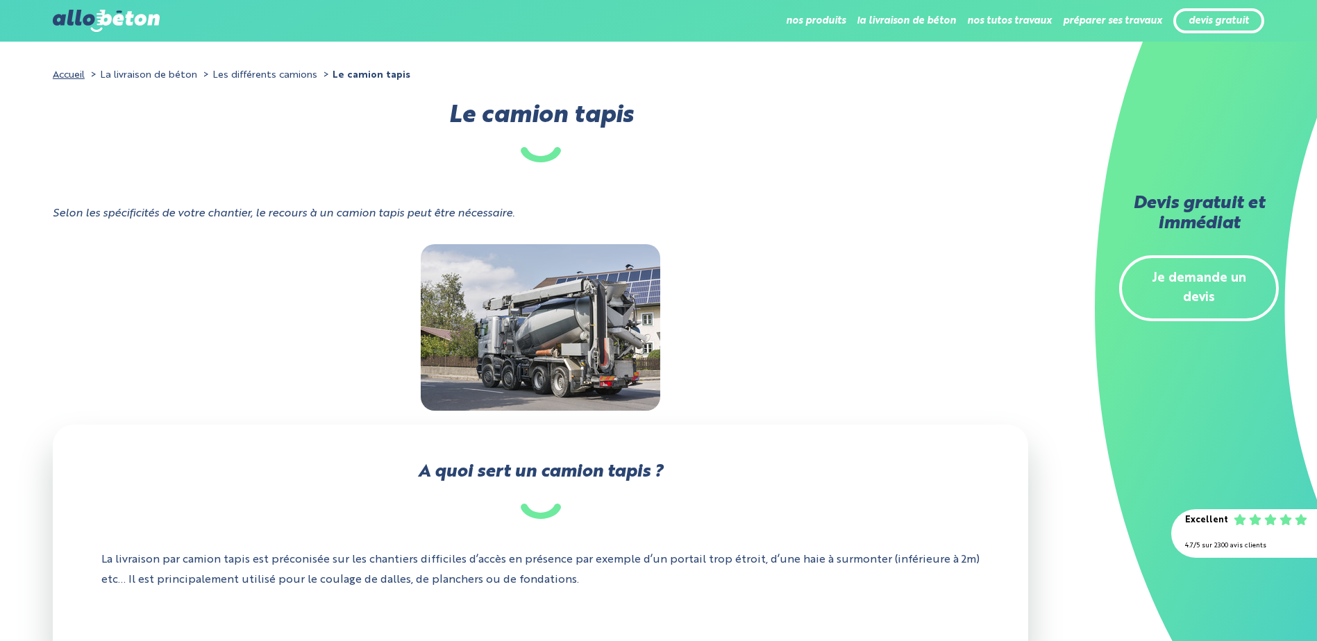
click at [255, 78] on li "Les différents camions" at bounding box center [258, 75] width 117 height 20
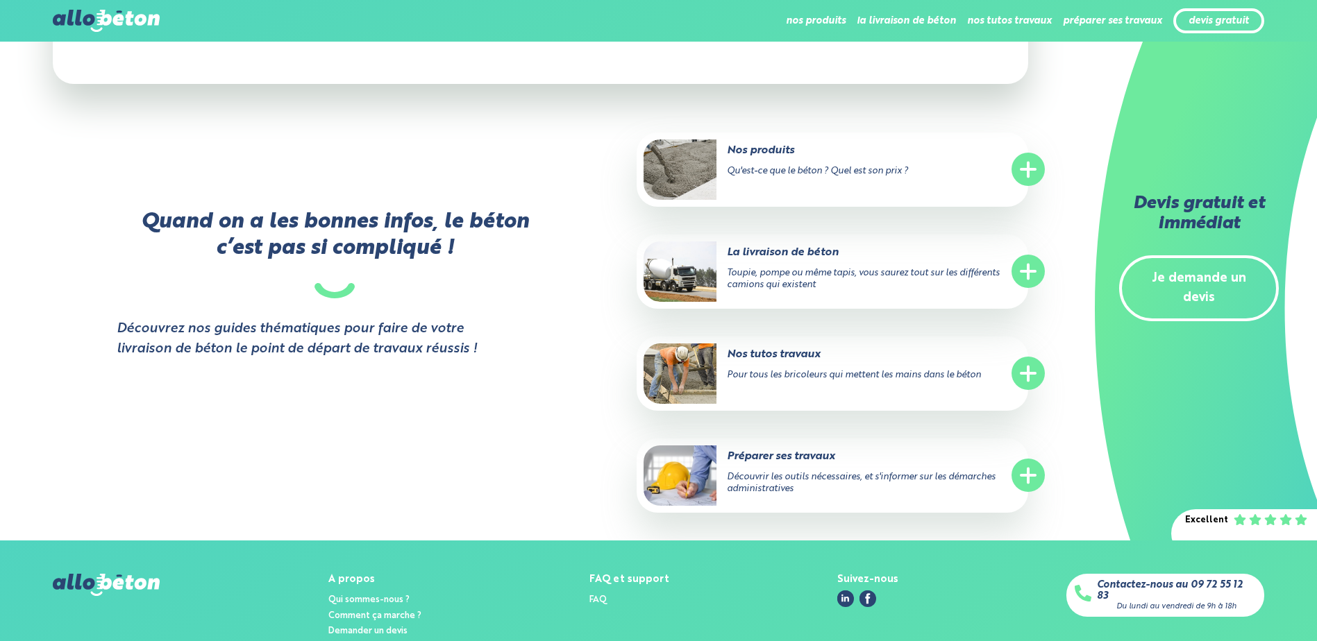
click at [1031, 271] on line at bounding box center [1028, 271] width 14 height 0
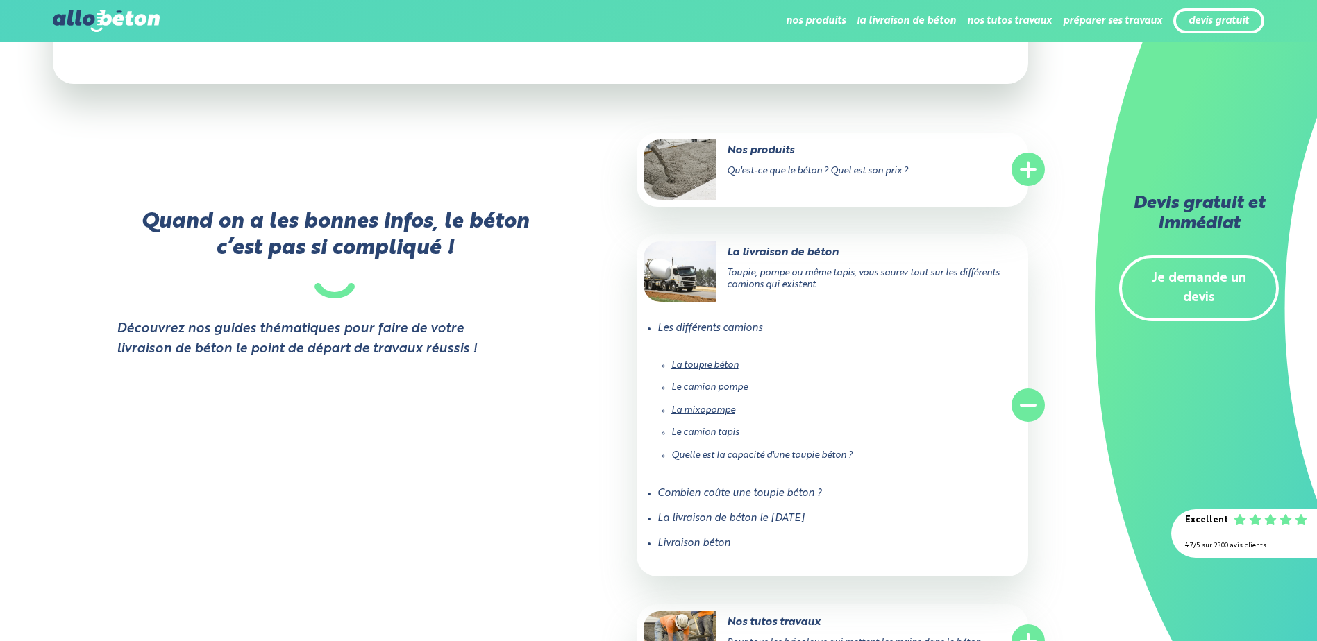
click at [707, 410] on link "La mixopompe" at bounding box center [703, 410] width 64 height 9
